Goal: Task Accomplishment & Management: Manage account settings

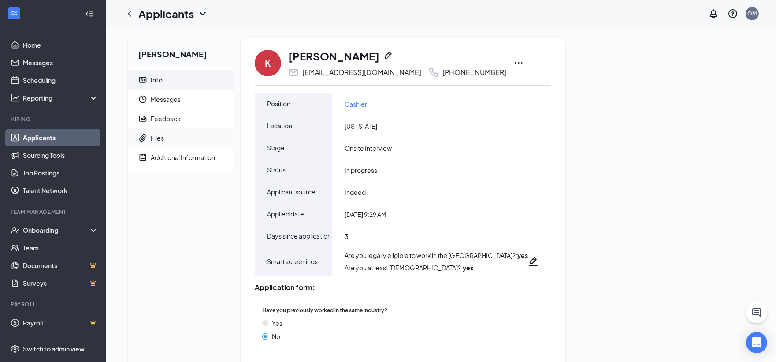
click at [156, 146] on span "Files" at bounding box center [189, 137] width 76 height 19
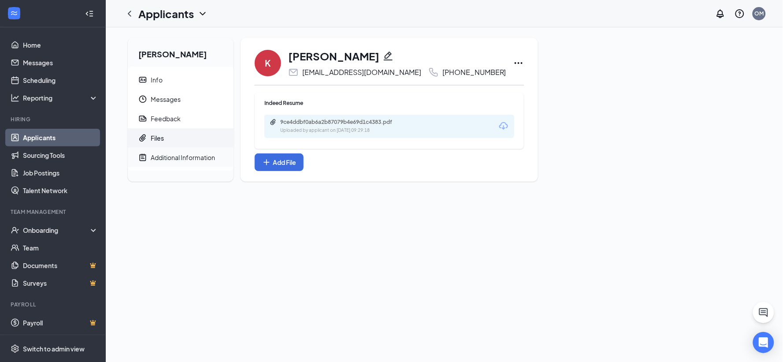
click at [161, 156] on div "Additional Information" at bounding box center [183, 157] width 64 height 9
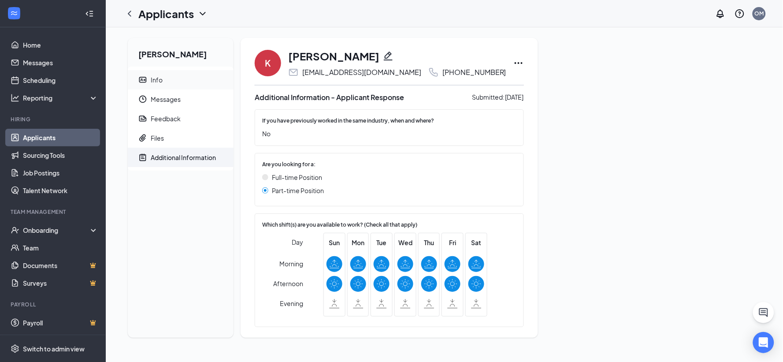
click at [148, 74] on li "Info" at bounding box center [181, 79] width 106 height 19
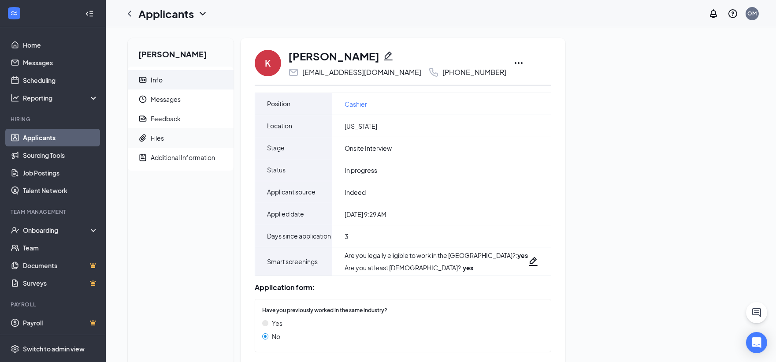
click at [159, 137] on div "Files" at bounding box center [157, 138] width 13 height 9
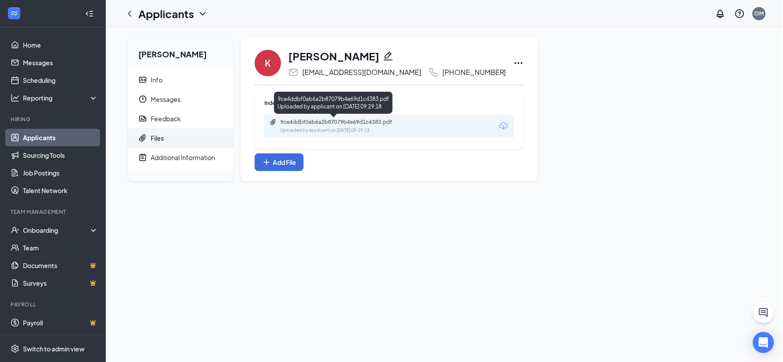
click at [316, 120] on div "9ce4ddbf0ab6a2b87079b4e69d1c4383.pdf" at bounding box center [341, 122] width 123 height 7
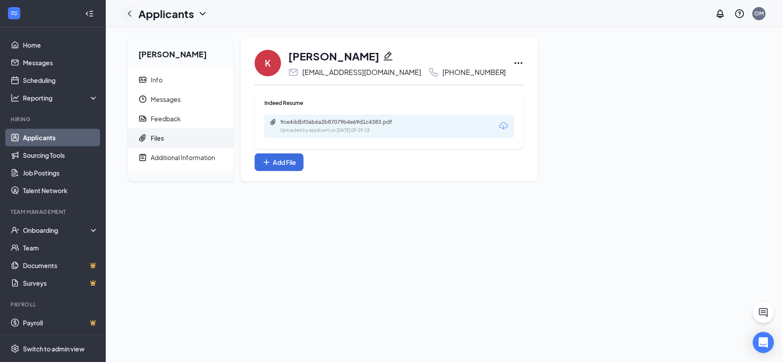
click at [131, 14] on icon "ChevronLeft" at bounding box center [129, 13] width 11 height 11
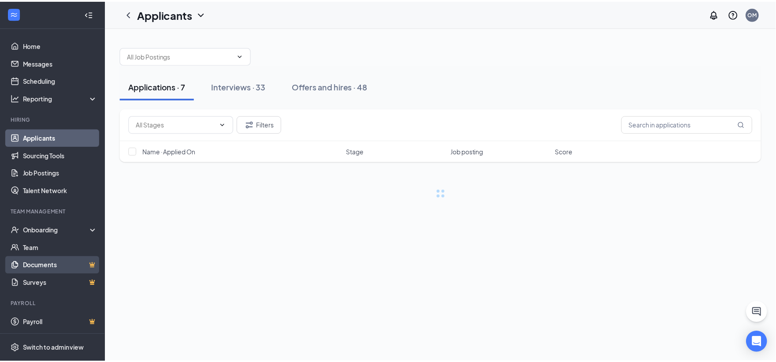
scroll to position [0, 0]
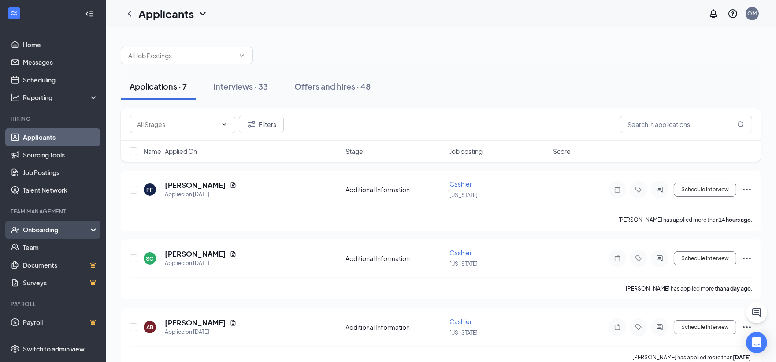
click at [37, 232] on div "Onboarding" at bounding box center [57, 229] width 68 height 9
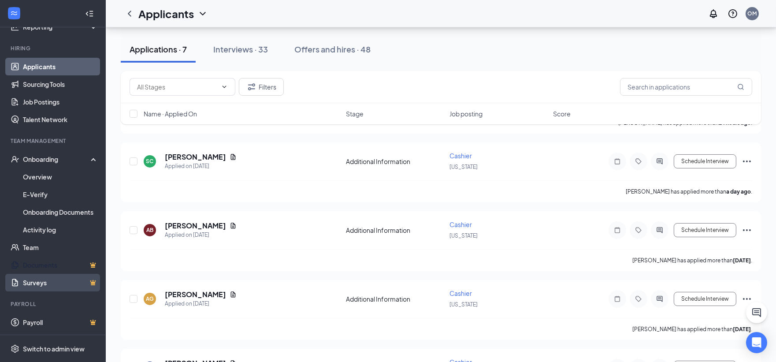
scroll to position [98, 0]
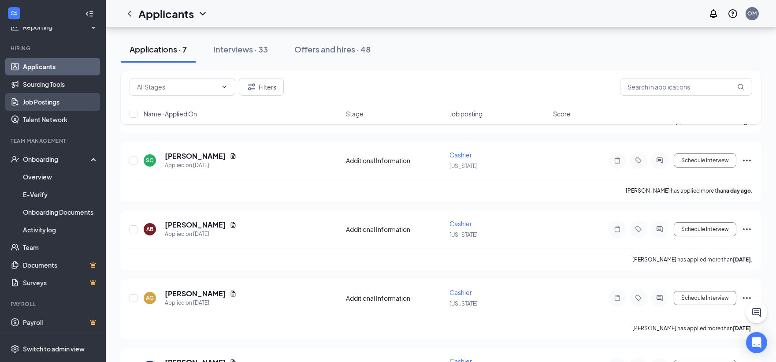
click at [53, 105] on link "Job Postings" at bounding box center [60, 102] width 75 height 18
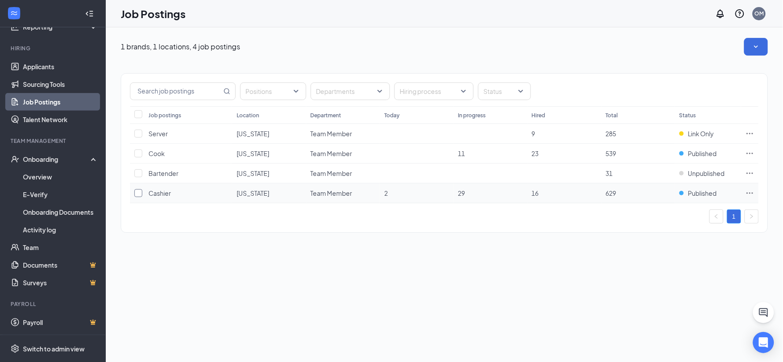
click at [140, 193] on input "checkbox" at bounding box center [138, 193] width 8 height 8
checkbox input "true"
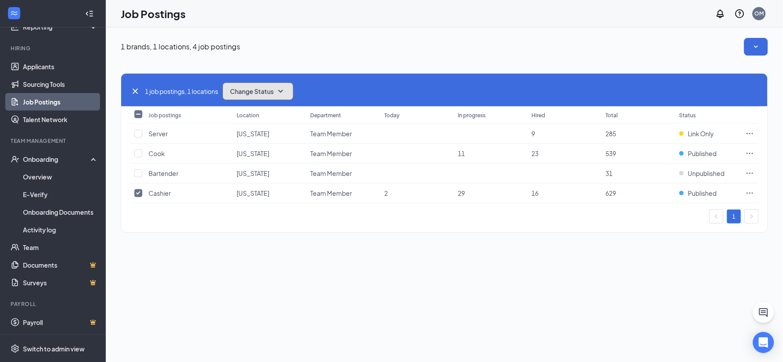
click at [270, 89] on span "Change Status" at bounding box center [252, 91] width 44 height 6
click at [252, 134] on span "Unpublish" at bounding box center [246, 135] width 29 height 10
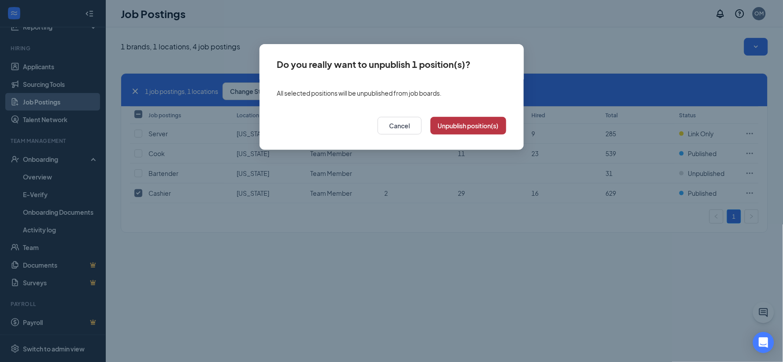
click at [463, 127] on button "Unpublish position(s)" at bounding box center [469, 126] width 76 height 18
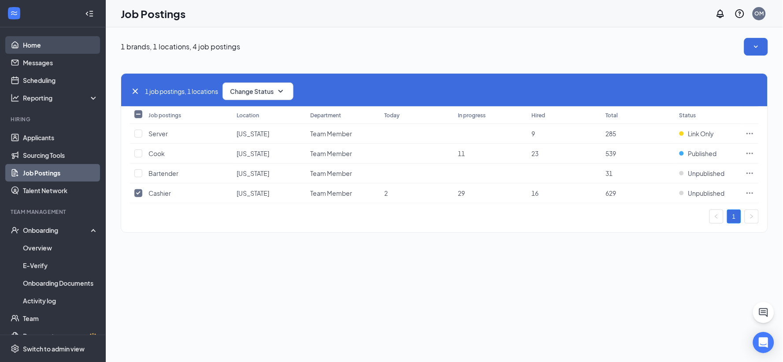
click at [44, 40] on link "Home" at bounding box center [60, 45] width 75 height 18
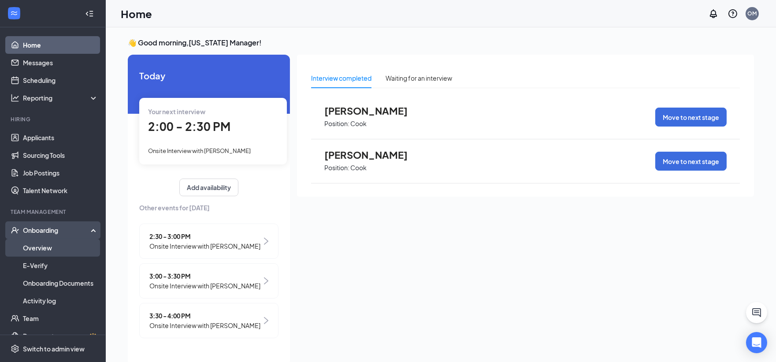
click at [61, 242] on link "Overview" at bounding box center [60, 248] width 75 height 18
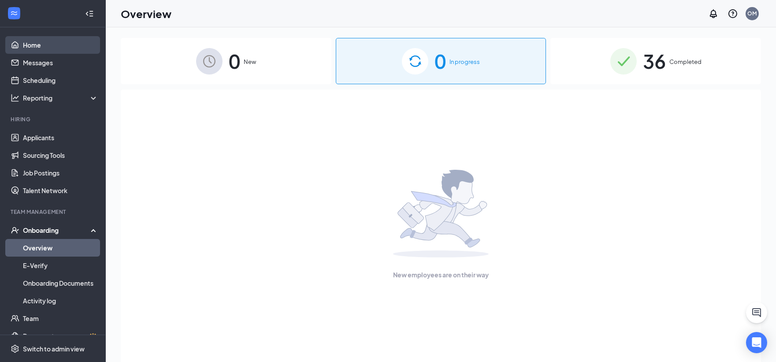
click at [54, 44] on link "Home" at bounding box center [60, 45] width 75 height 18
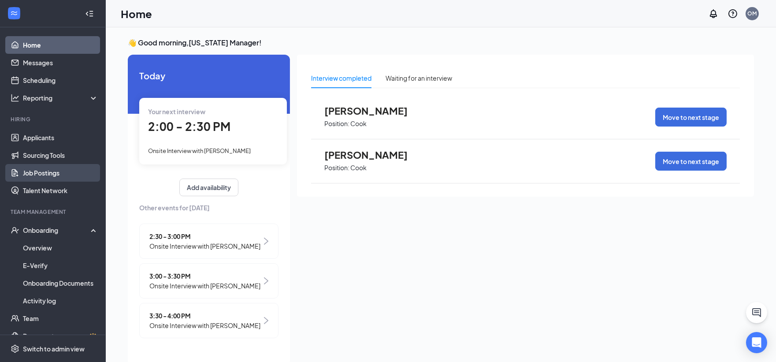
click at [56, 175] on link "Job Postings" at bounding box center [60, 173] width 75 height 18
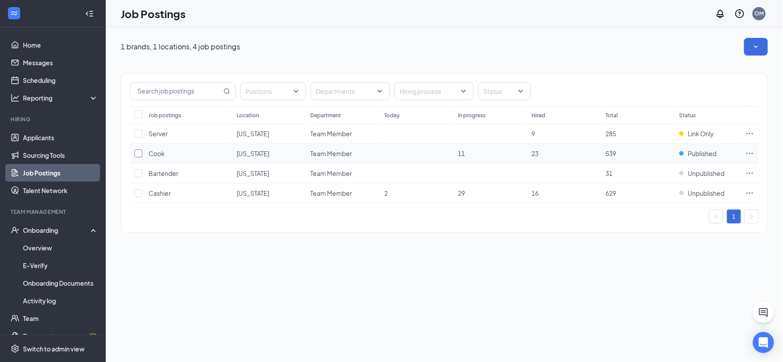
click at [138, 156] on input "checkbox" at bounding box center [138, 153] width 8 height 8
checkbox input "true"
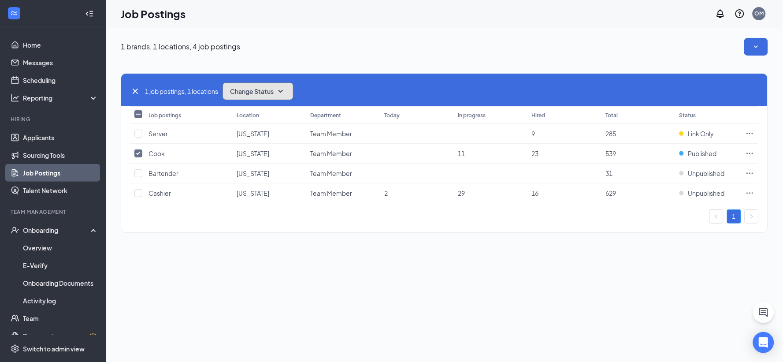
click at [259, 99] on button "Change Status" at bounding box center [258, 91] width 71 height 18
drag, startPoint x: 253, startPoint y: 125, endPoint x: 257, endPoint y: 133, distance: 8.7
click at [257, 133] on div "Unpublish" at bounding box center [278, 134] width 106 height 19
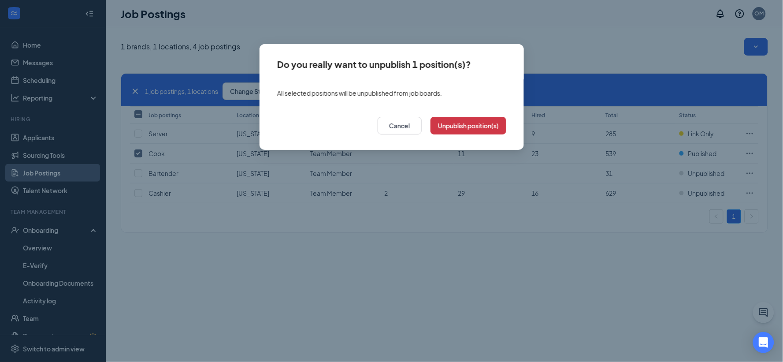
click at [257, 133] on div "Do you really want to unpublish 1 position(s)? All selected positions will be u…" at bounding box center [391, 181] width 783 height 362
click at [405, 124] on button "Cancel" at bounding box center [400, 126] width 44 height 18
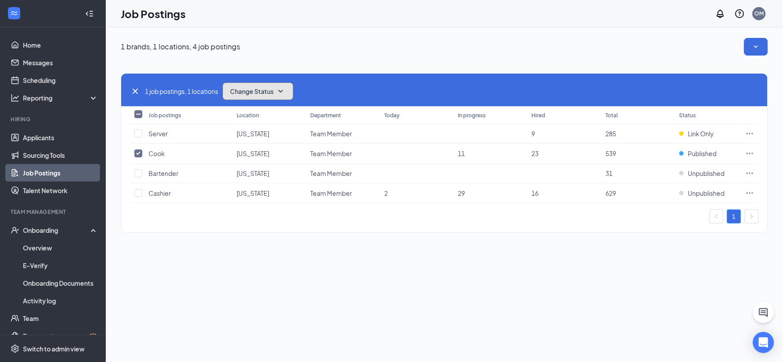
click at [255, 93] on span "Change Status" at bounding box center [252, 91] width 44 height 6
click at [259, 132] on span "Unpublish" at bounding box center [246, 135] width 29 height 10
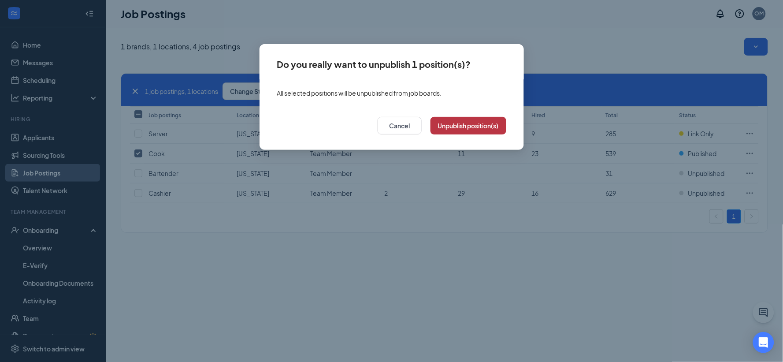
click at [478, 122] on button "Unpublish position(s)" at bounding box center [469, 126] width 76 height 18
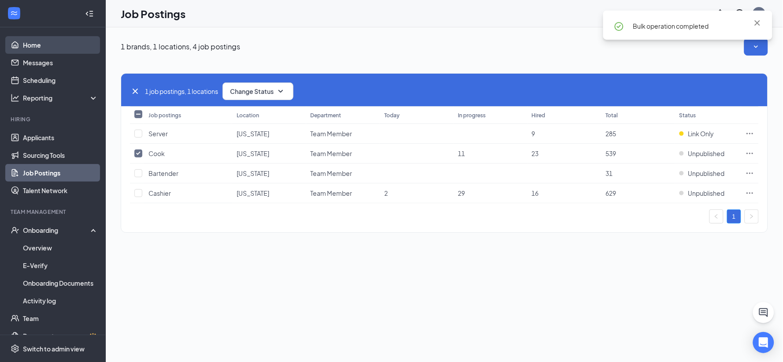
click at [46, 45] on link "Home" at bounding box center [60, 45] width 75 height 18
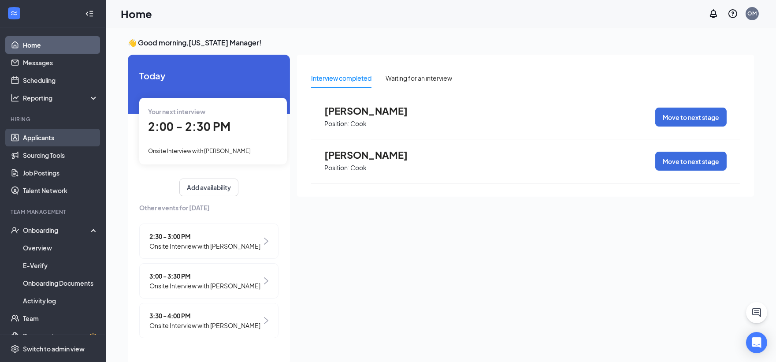
click at [23, 131] on link "Applicants" at bounding box center [60, 138] width 75 height 18
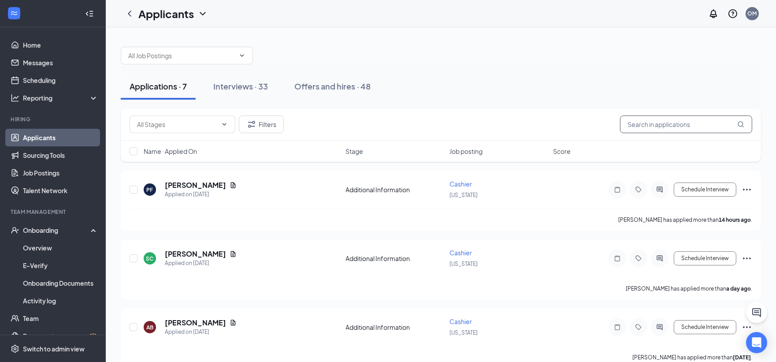
click at [664, 120] on input "text" at bounding box center [686, 124] width 132 height 18
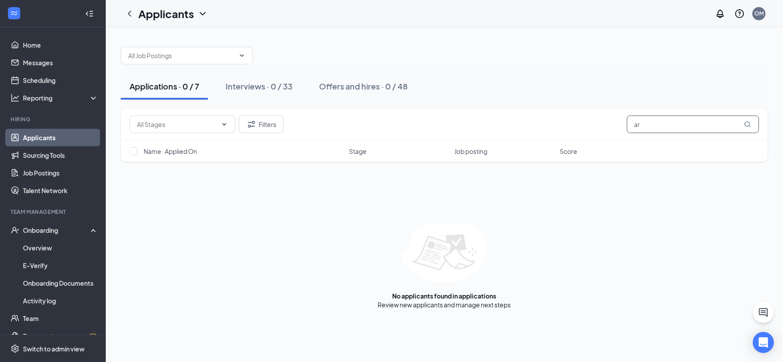
type input "a"
type input "b"
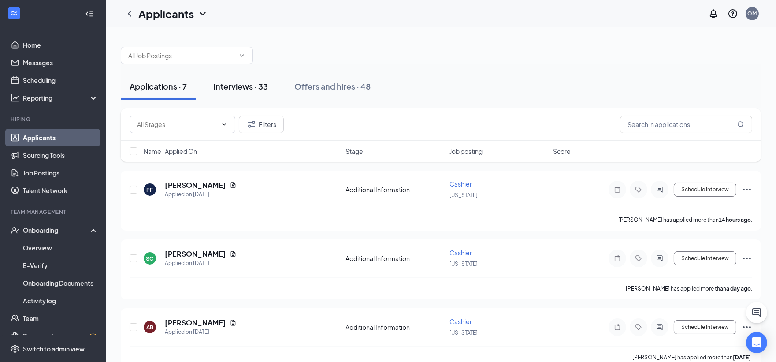
click at [224, 91] on div "Interviews · 33" at bounding box center [240, 86] width 55 height 11
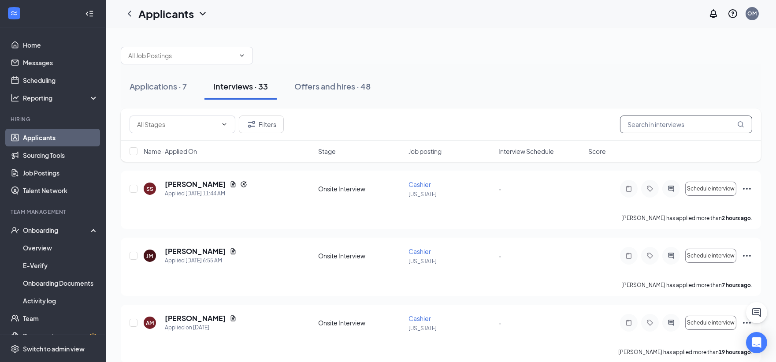
click at [653, 126] on input "text" at bounding box center [686, 124] width 132 height 18
type input "s"
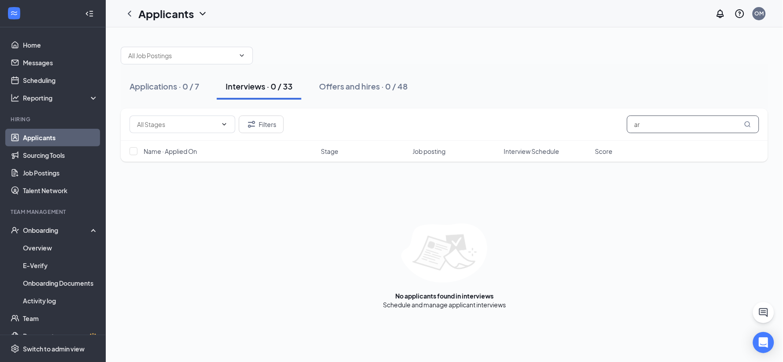
type input "a"
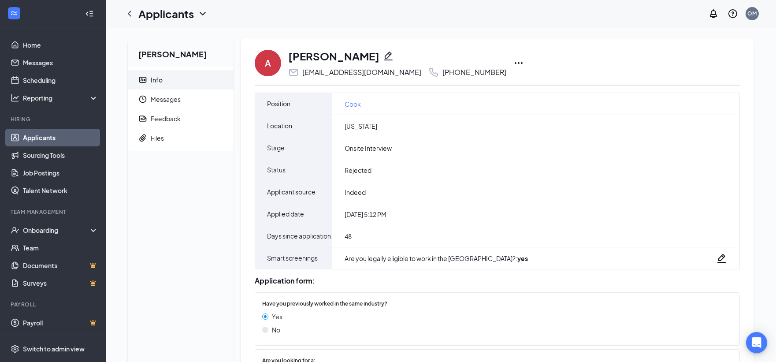
click at [513, 60] on icon "Ellipses" at bounding box center [518, 63] width 11 height 11
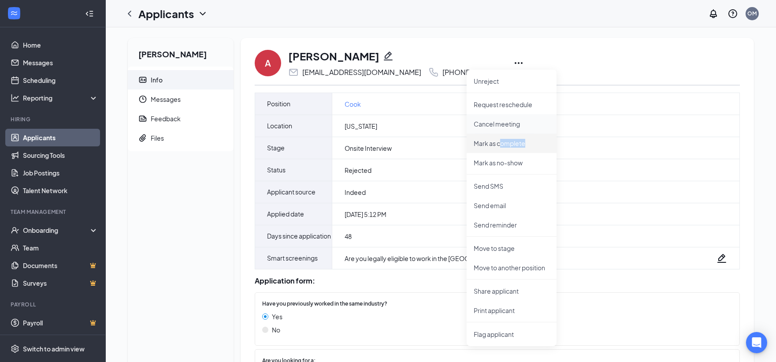
drag, startPoint x: 502, startPoint y: 141, endPoint x: 540, endPoint y: 133, distance: 39.3
click at [535, 145] on p "Mark as complete" at bounding box center [512, 143] width 76 height 9
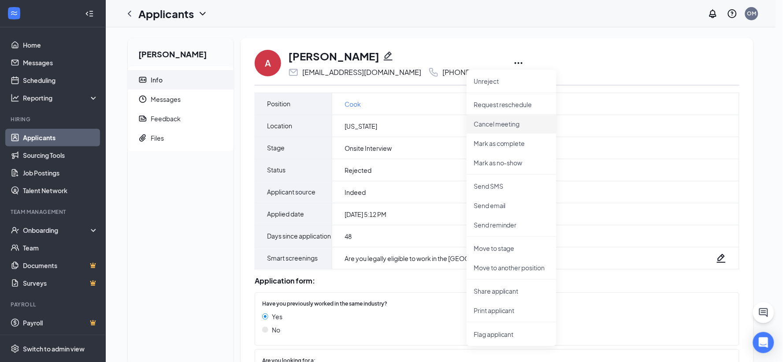
click at [545, 126] on div "Mark as complete You are marking this applicant as Complete . What do you want …" at bounding box center [391, 181] width 783 height 362
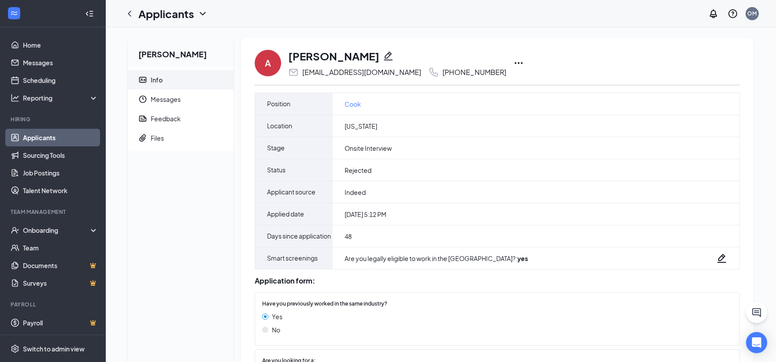
click at [513, 65] on icon "Ellipses" at bounding box center [518, 63] width 11 height 11
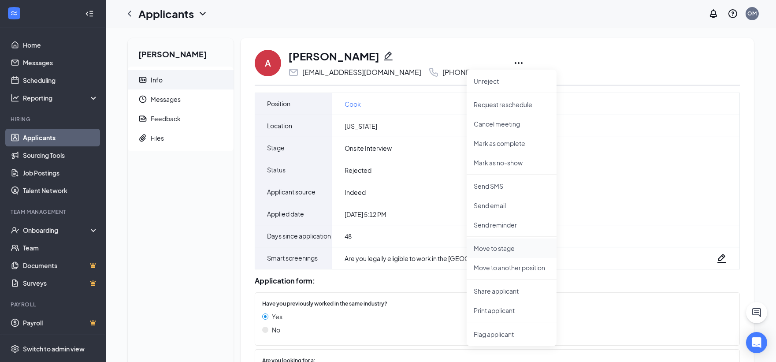
click at [513, 249] on p "Move to stage" at bounding box center [512, 248] width 76 height 9
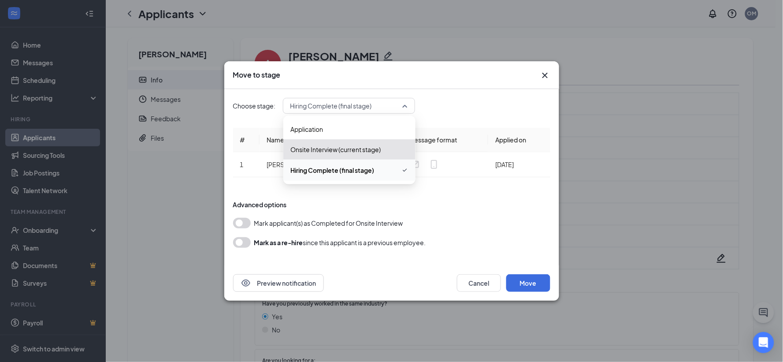
click at [342, 103] on span "Hiring Complete (final stage)" at bounding box center [331, 105] width 82 height 13
click at [336, 170] on span "Hiring Complete (final stage)" at bounding box center [332, 170] width 84 height 10
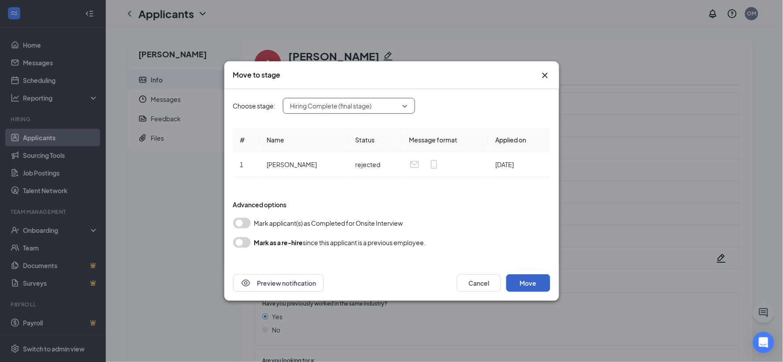
click at [532, 278] on button "Move" at bounding box center [528, 283] width 44 height 18
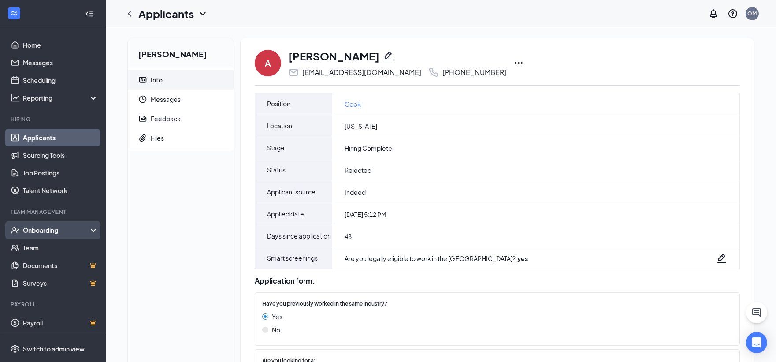
click at [59, 227] on div "Onboarding" at bounding box center [57, 230] width 68 height 9
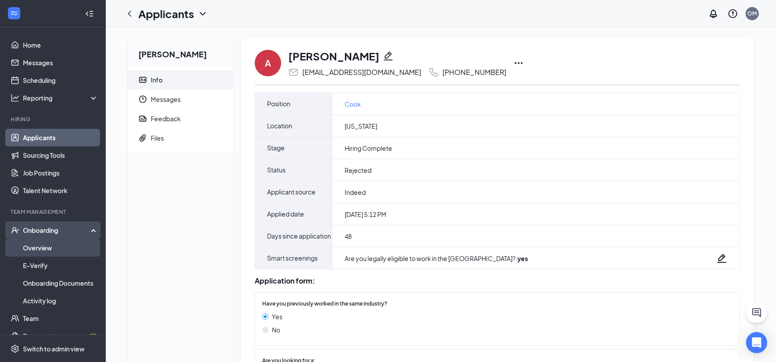
click at [46, 242] on link "Overview" at bounding box center [60, 248] width 75 height 18
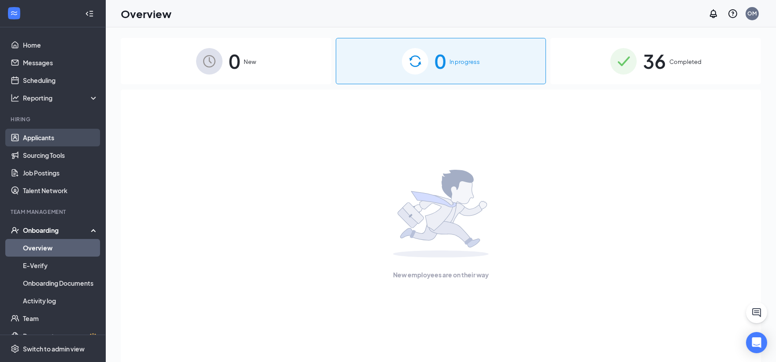
click at [45, 135] on link "Applicants" at bounding box center [60, 138] width 75 height 18
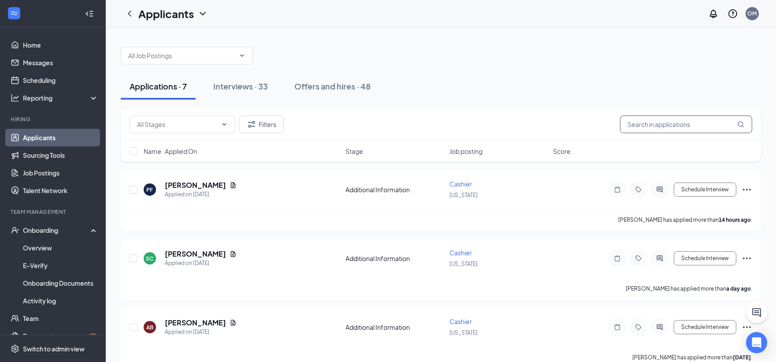
click at [681, 120] on input "text" at bounding box center [686, 124] width 132 height 18
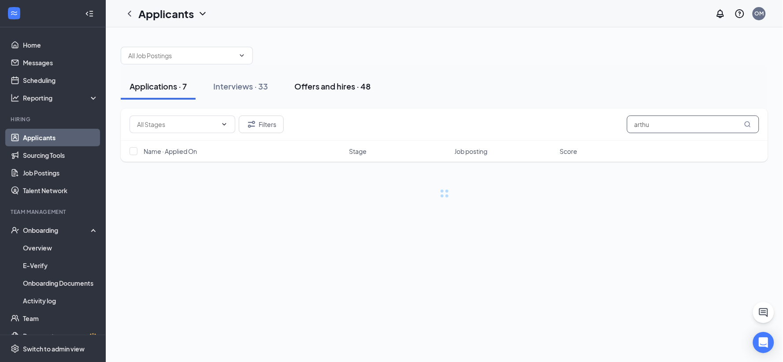
type input "arthu"
click at [316, 84] on div "Offers and hires · 48" at bounding box center [332, 86] width 76 height 11
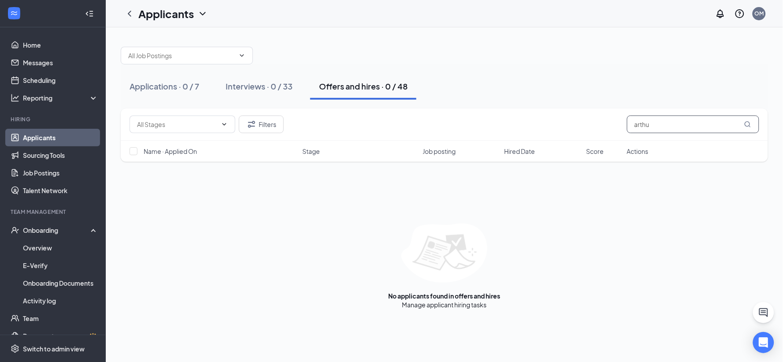
click at [671, 126] on input "arthu" at bounding box center [693, 124] width 132 height 18
click at [646, 122] on input "arthur briner" at bounding box center [693, 124] width 132 height 18
click at [650, 125] on input "arthur briner" at bounding box center [693, 124] width 132 height 18
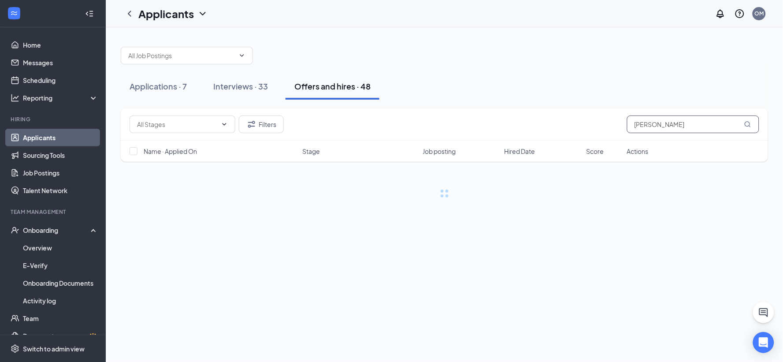
type input "briner"
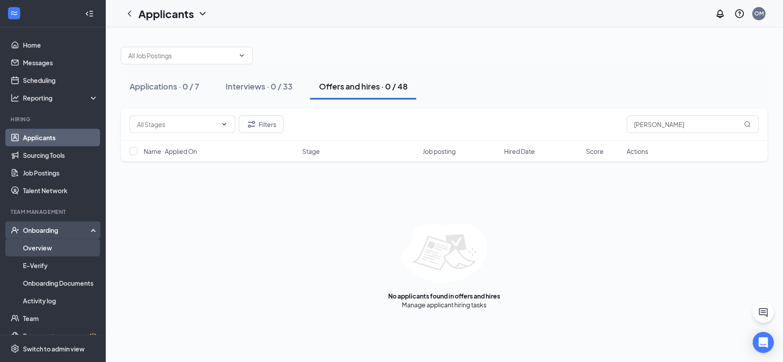
click at [52, 241] on link "Overview" at bounding box center [60, 248] width 75 height 18
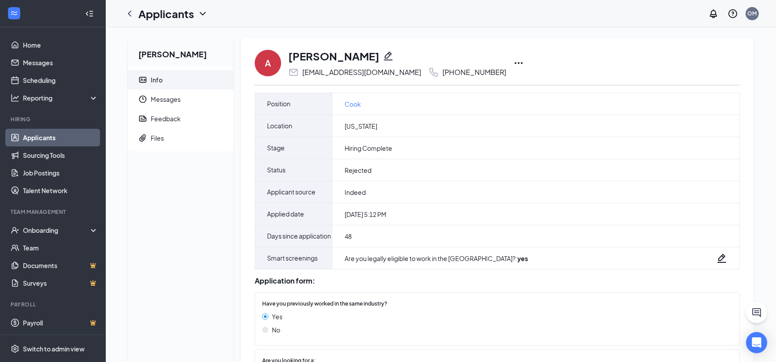
click at [513, 62] on icon "Ellipses" at bounding box center [518, 63] width 11 height 11
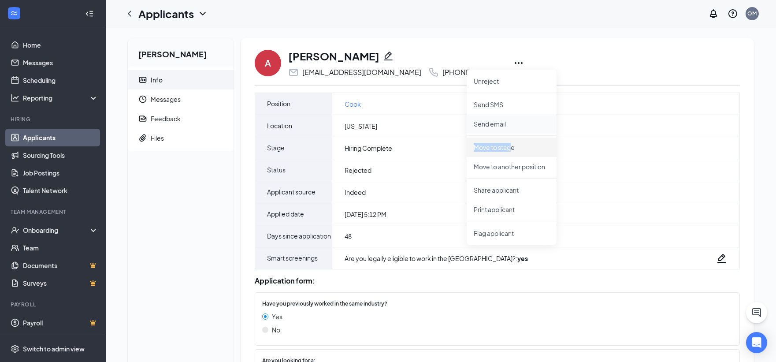
drag, startPoint x: 510, startPoint y: 149, endPoint x: 513, endPoint y: 116, distance: 33.2
click at [514, 116] on ul "Unreject Send SMS Send email Move to stage Move to another position Share appli…" at bounding box center [512, 157] width 90 height 175
click at [495, 77] on p "Unreject" at bounding box center [512, 81] width 76 height 9
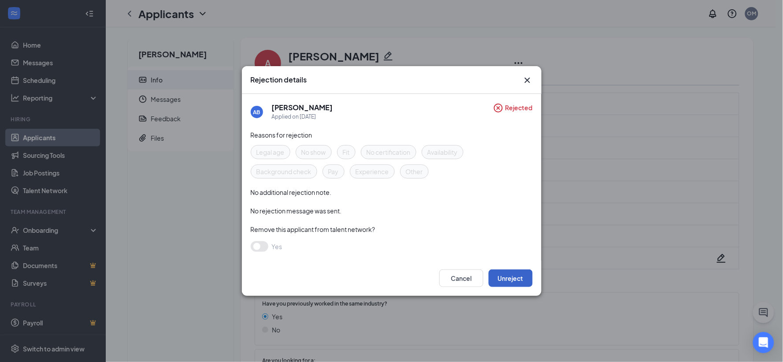
click at [513, 275] on button "Unreject" at bounding box center [511, 278] width 44 height 18
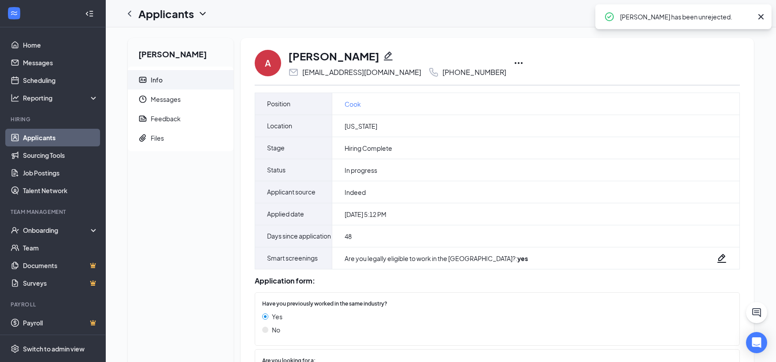
click at [513, 62] on icon "Ellipses" at bounding box center [518, 63] width 11 height 11
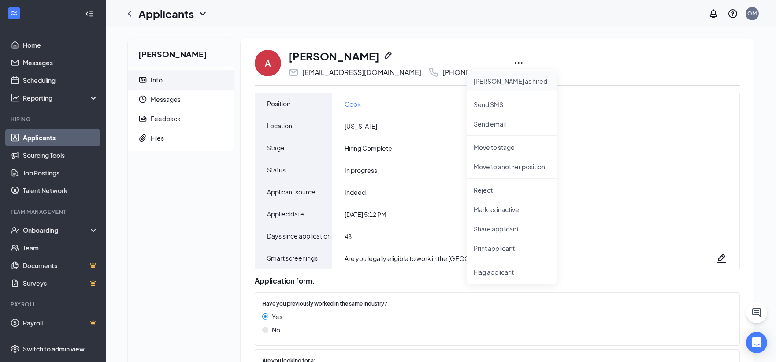
click at [479, 81] on p "[PERSON_NAME] as hired" at bounding box center [512, 81] width 76 height 9
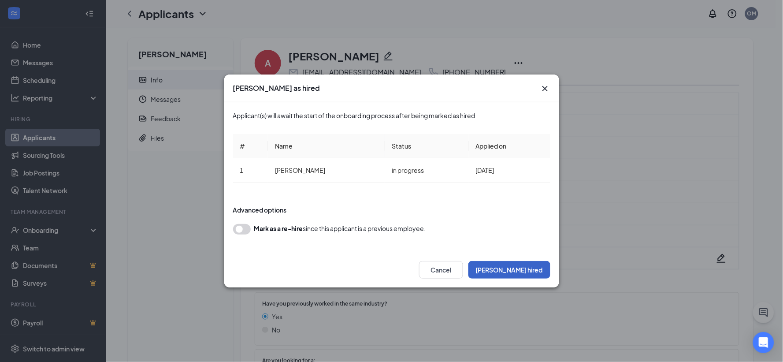
click at [525, 266] on button "[PERSON_NAME] hired" at bounding box center [510, 270] width 82 height 18
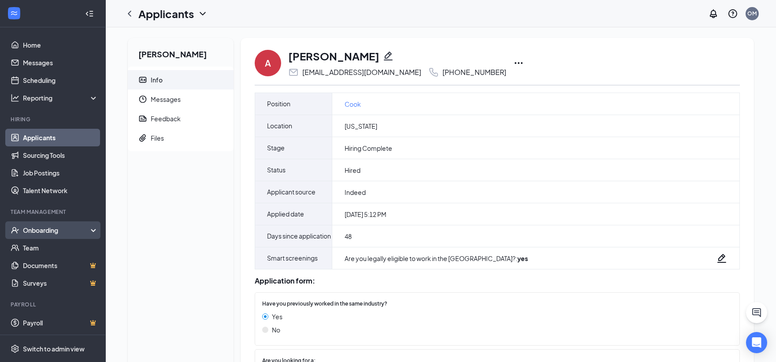
click at [68, 233] on div "Onboarding" at bounding box center [57, 230] width 68 height 9
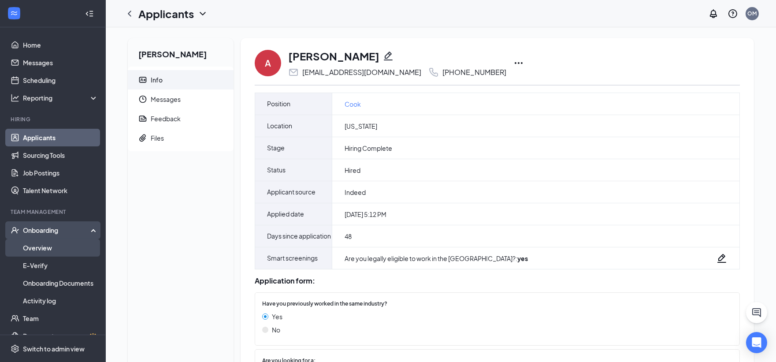
click at [56, 249] on link "Overview" at bounding box center [60, 248] width 75 height 18
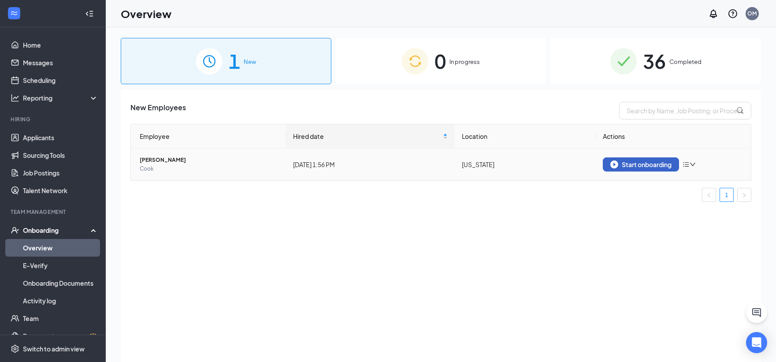
click at [625, 166] on div "Start onboarding" at bounding box center [640, 164] width 61 height 8
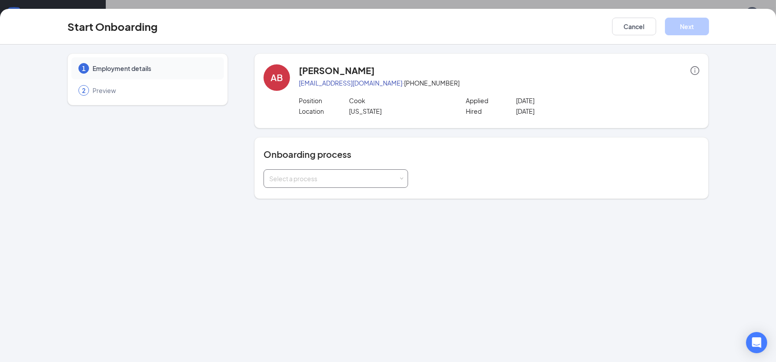
click at [367, 183] on div "Select a process" at bounding box center [335, 179] width 133 height 18
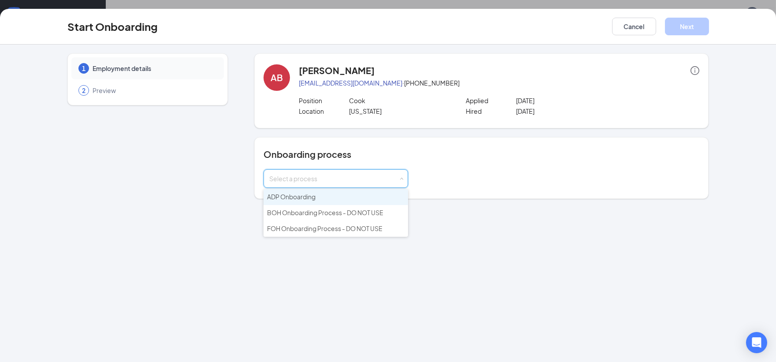
click at [312, 201] on li "ADP Onboarding" at bounding box center [336, 197] width 145 height 16
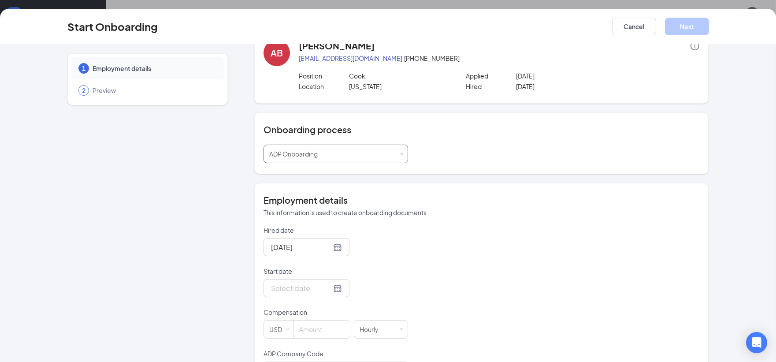
scroll to position [49, 0]
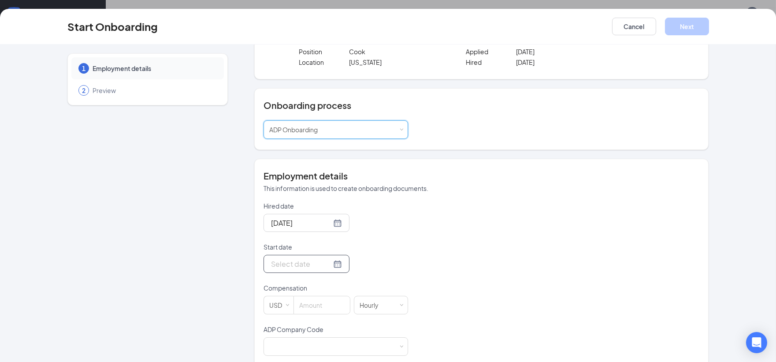
click at [327, 268] on div at bounding box center [306, 263] width 71 height 11
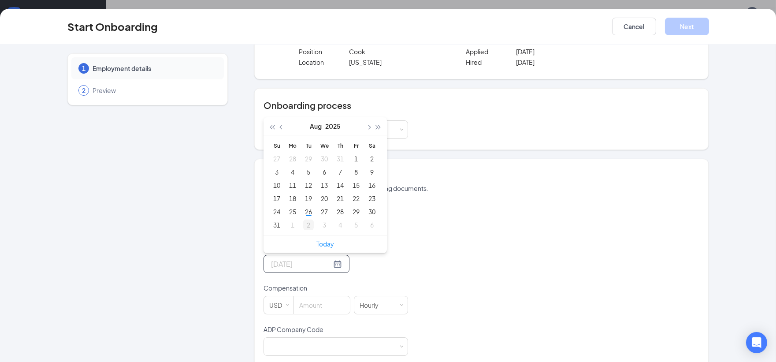
type input "[DATE]"
click at [305, 223] on div "2" at bounding box center [308, 225] width 11 height 11
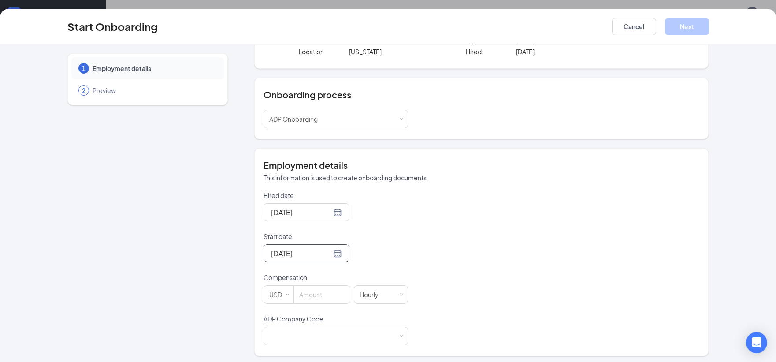
scroll to position [63, 0]
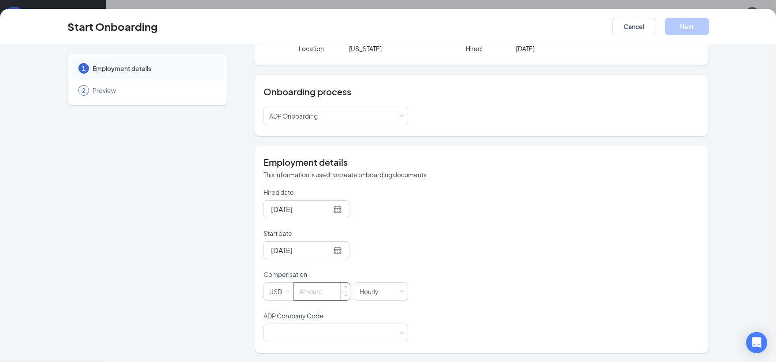
click at [331, 290] on input at bounding box center [322, 292] width 56 height 18
type input "16"
click at [346, 337] on div at bounding box center [335, 333] width 133 height 18
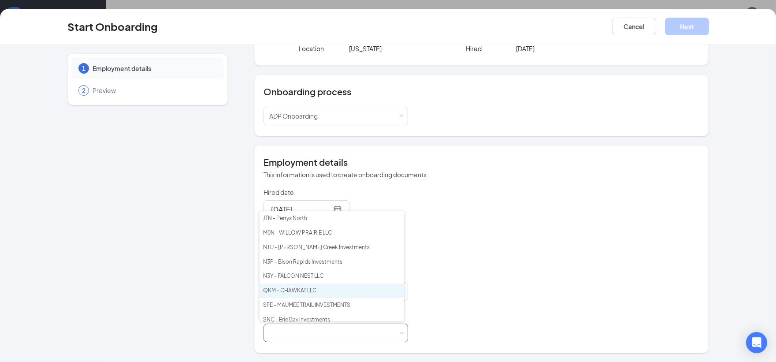
click at [328, 294] on li "QKM - CHAWKAT LLC" at bounding box center [332, 290] width 145 height 15
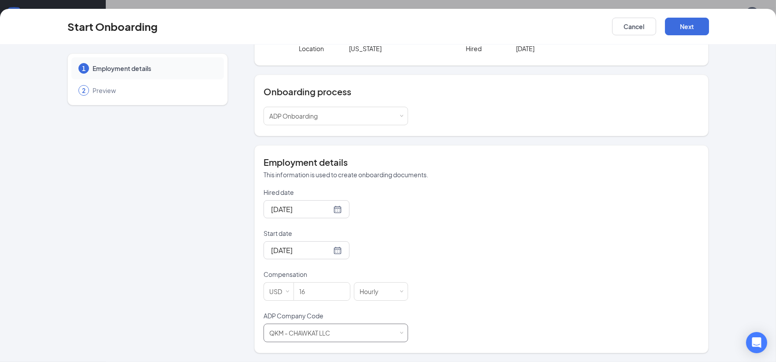
scroll to position [40, 0]
click at [690, 29] on button "Next" at bounding box center [687, 27] width 44 height 18
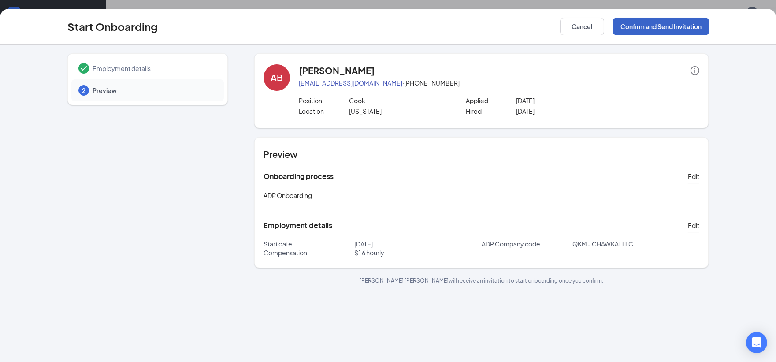
click at [695, 28] on button "Confirm and Send Invitation" at bounding box center [661, 27] width 96 height 18
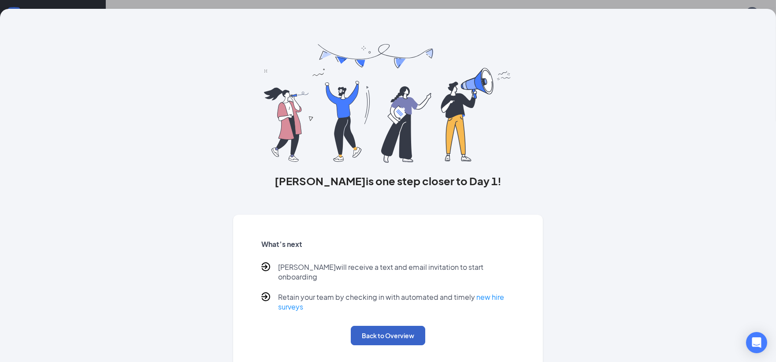
click at [373, 335] on button "Back to Overview" at bounding box center [388, 335] width 74 height 19
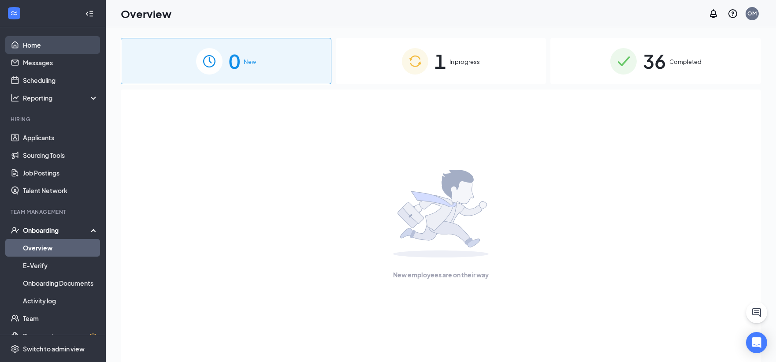
click at [47, 45] on link "Home" at bounding box center [60, 45] width 75 height 18
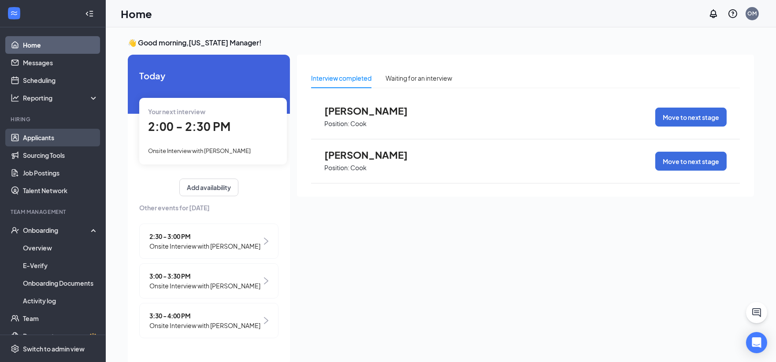
click at [44, 133] on link "Applicants" at bounding box center [60, 138] width 75 height 18
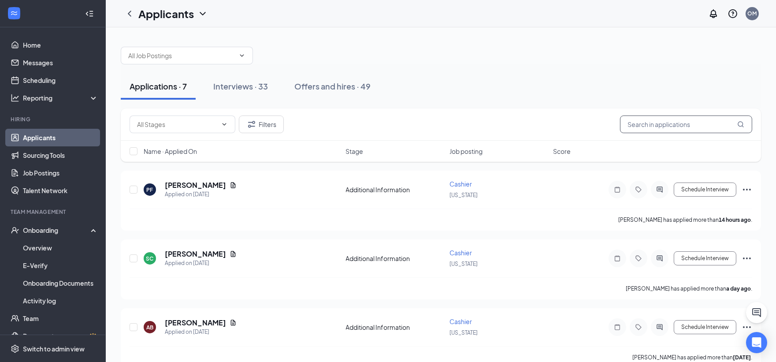
click at [690, 129] on input "text" at bounding box center [686, 124] width 132 height 18
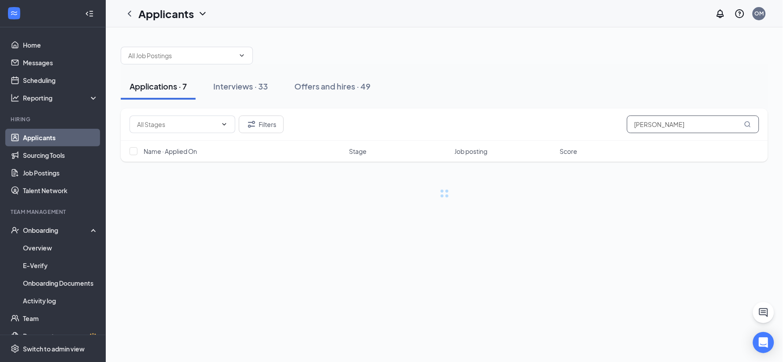
type input "[PERSON_NAME]"
click at [477, 301] on link "Interviews" at bounding box center [472, 305] width 30 height 8
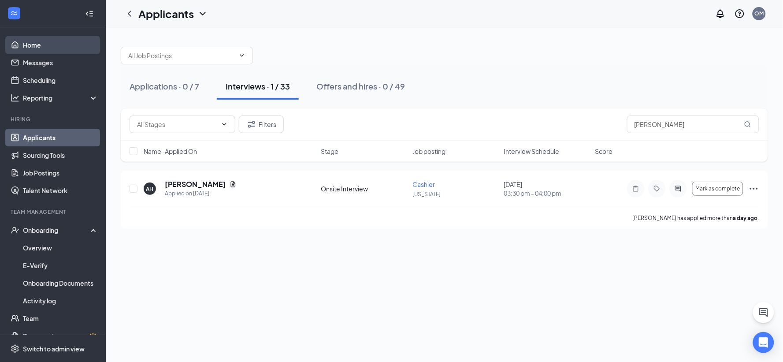
click at [32, 41] on link "Home" at bounding box center [60, 45] width 75 height 18
